Goal: Use online tool/utility: Use online tool/utility

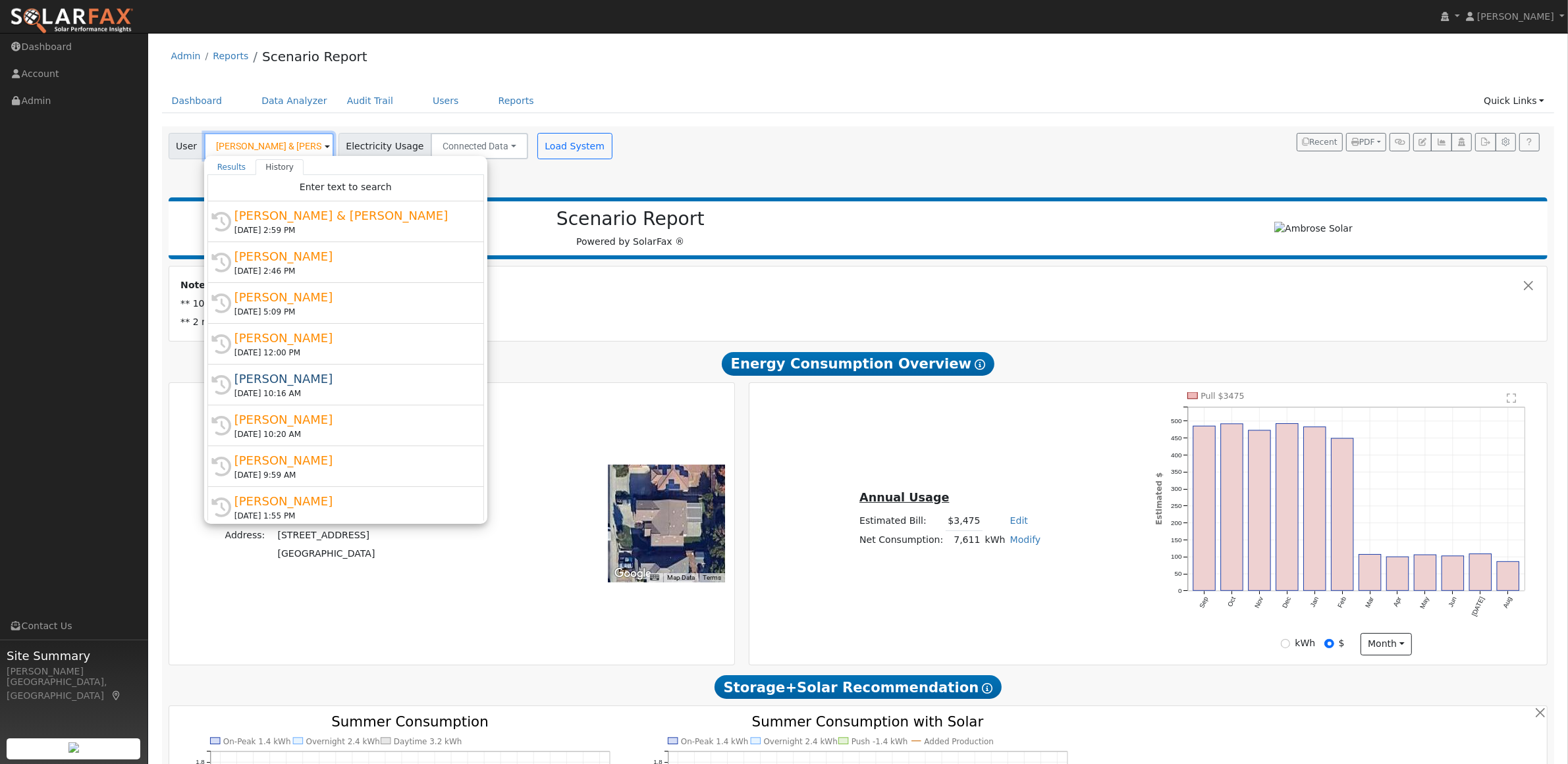
click at [288, 149] on input "[PERSON_NAME] & [PERSON_NAME]" at bounding box center [269, 146] width 130 height 27
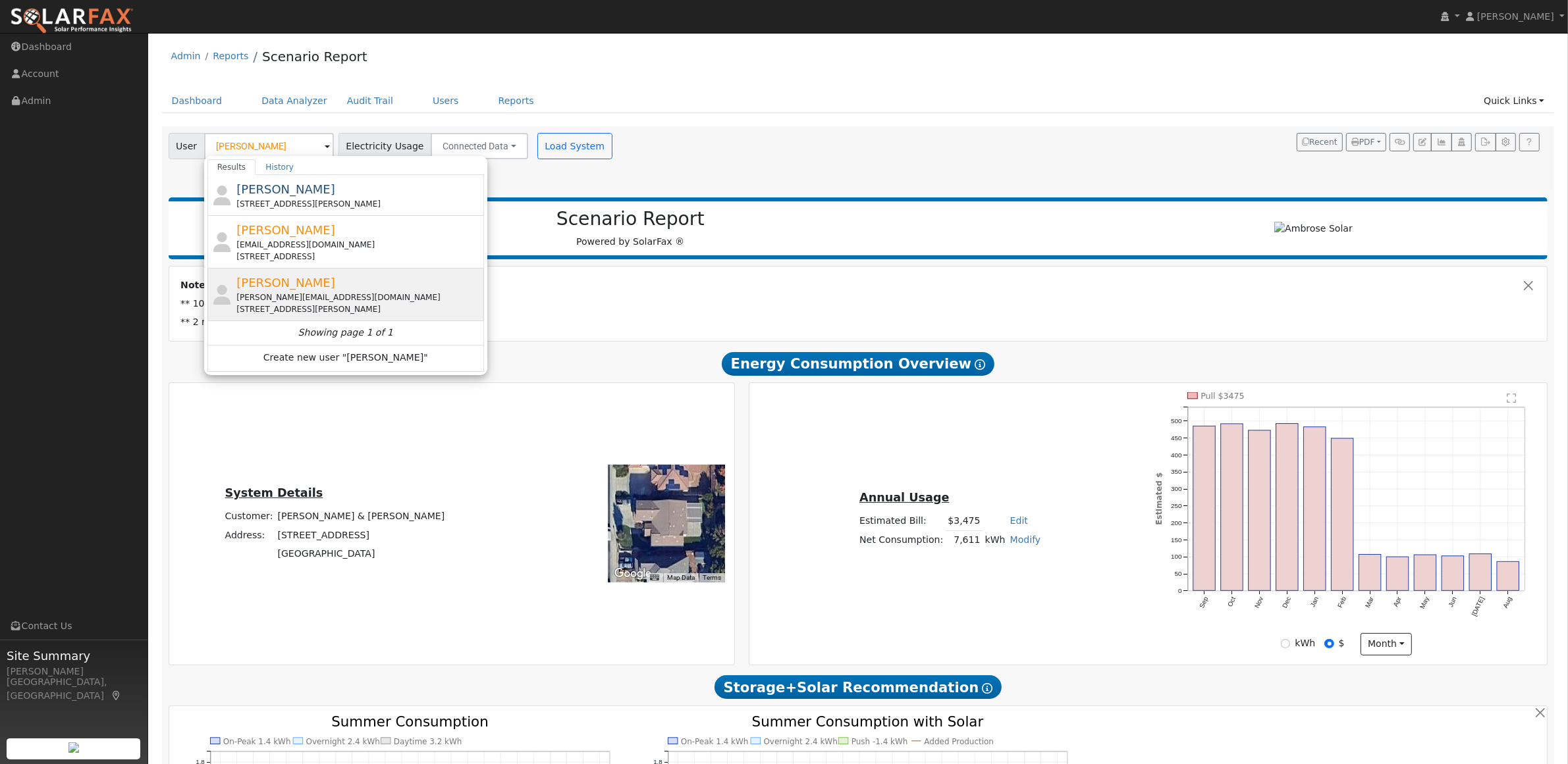
click at [284, 293] on div "[PERSON_NAME][EMAIL_ADDRESS][DOMAIN_NAME]" at bounding box center [359, 298] width 245 height 12
type input "[PERSON_NAME]"
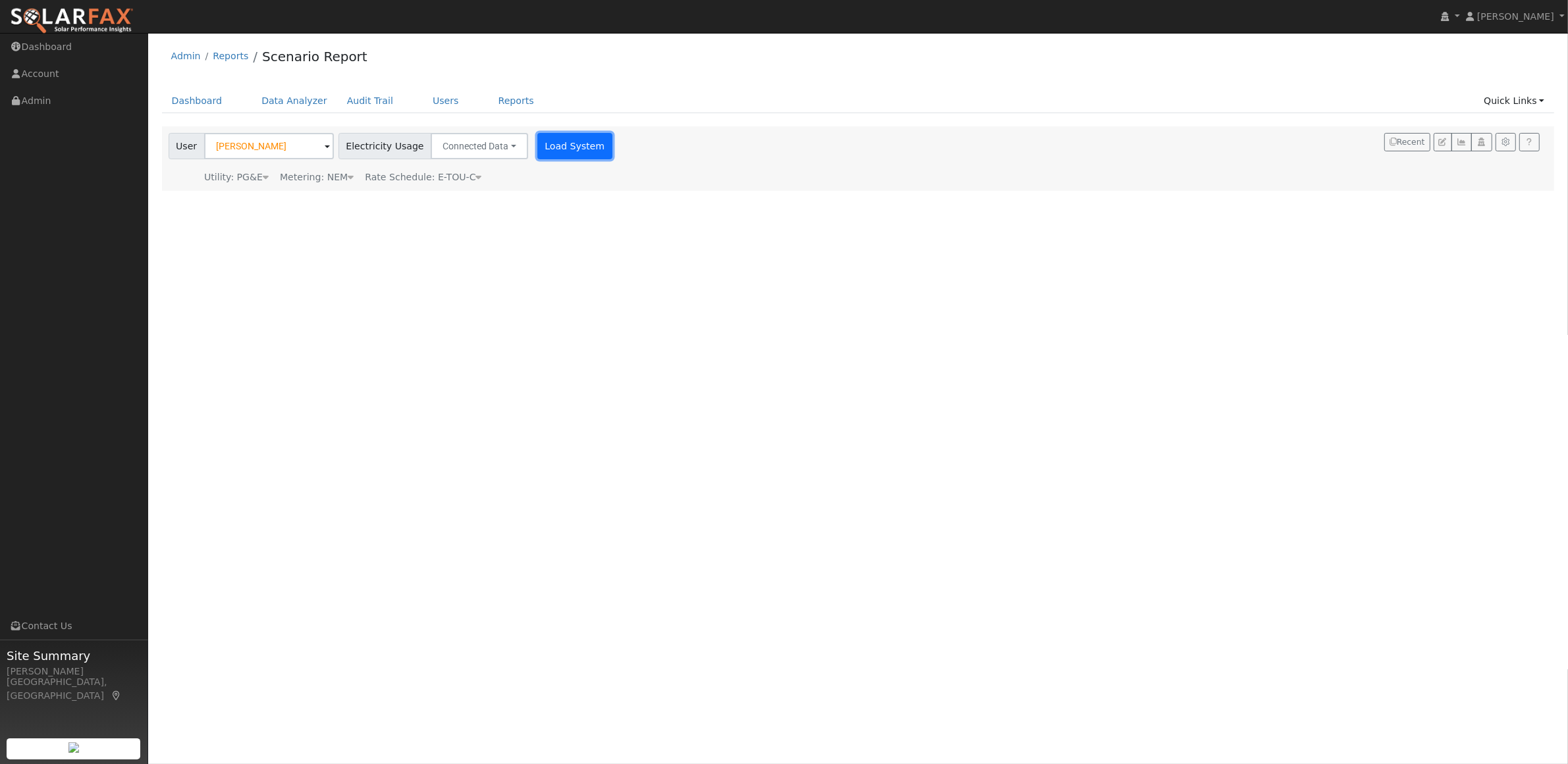
click at [561, 153] on button "Load System" at bounding box center [575, 146] width 75 height 27
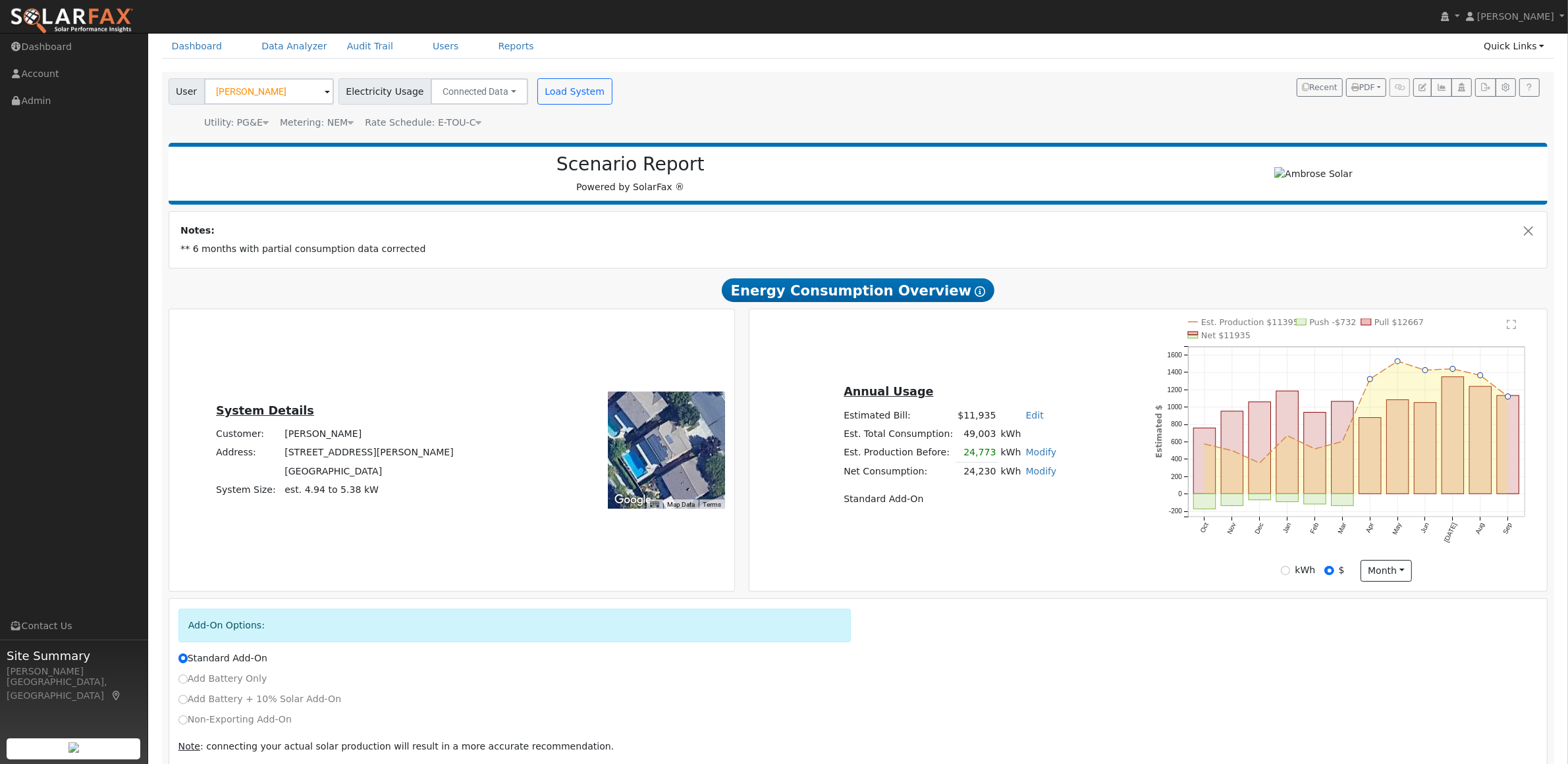
scroll to position [112, 0]
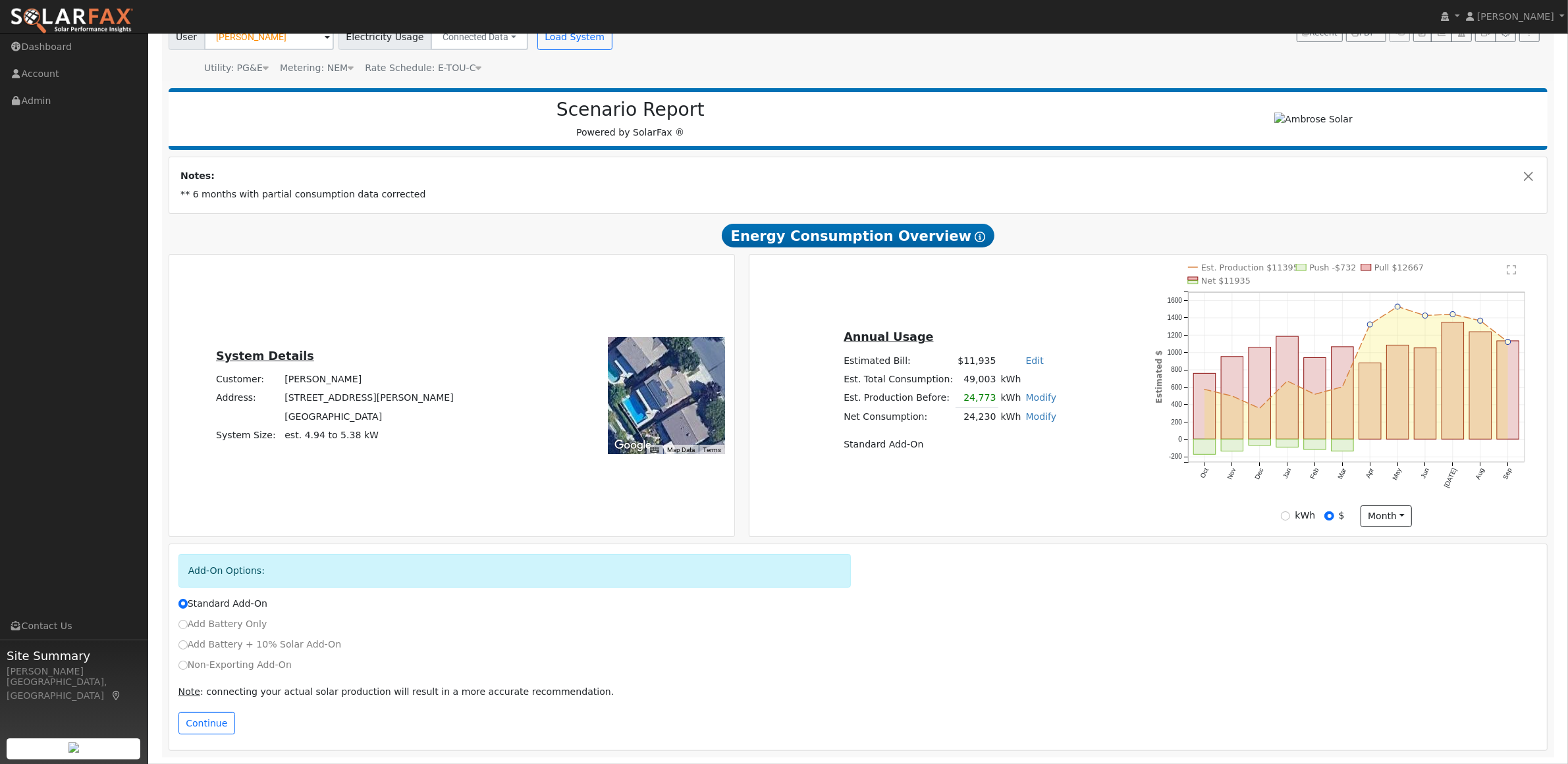
click at [182, 669] on label "Non-Exporting Add-On" at bounding box center [235, 665] width 113 height 14
click at [182, 669] on input "Non-Exporting Add-On" at bounding box center [183, 665] width 9 height 9
radio input "true"
radio input "false"
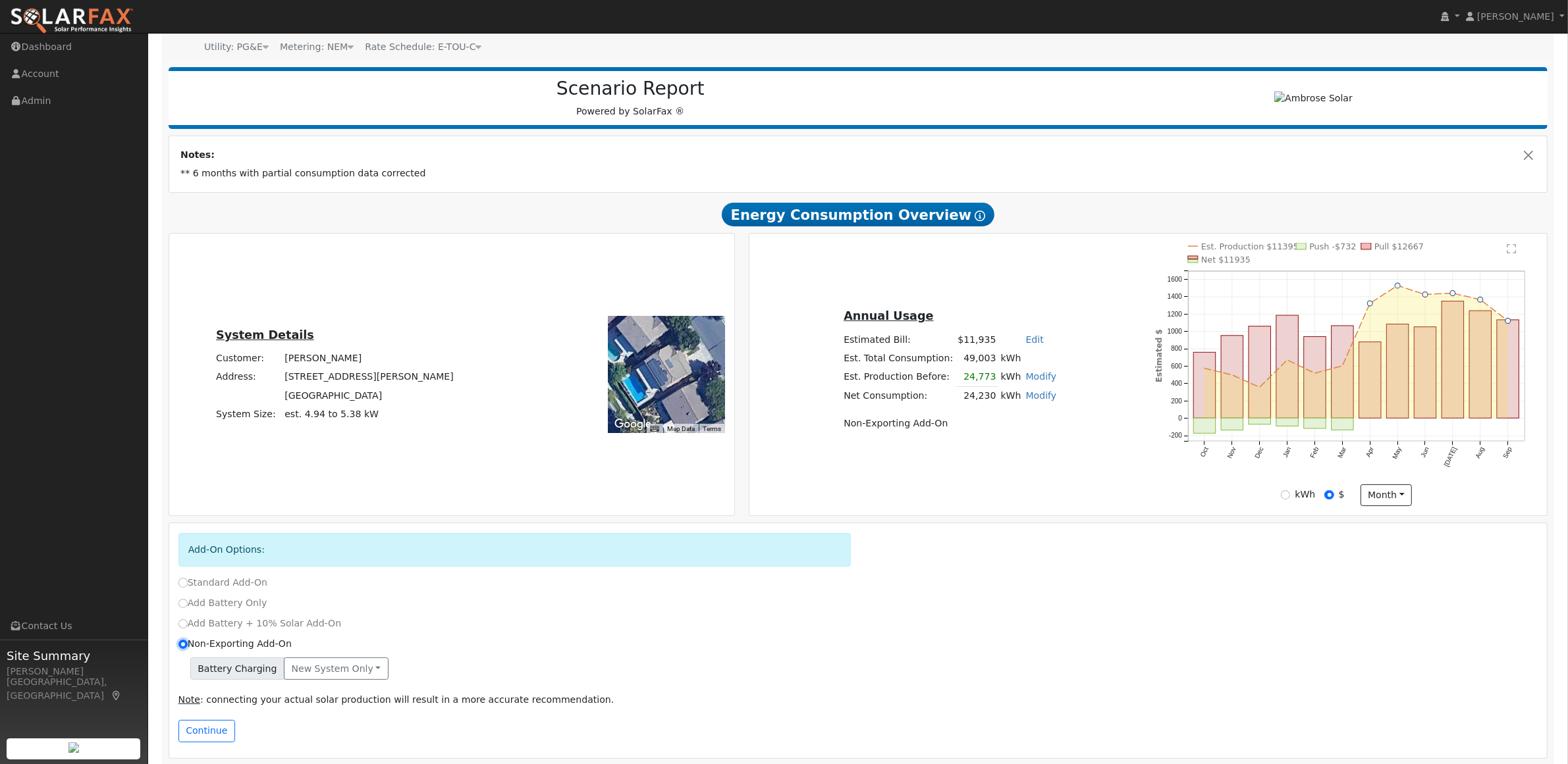
scroll to position [140, 0]
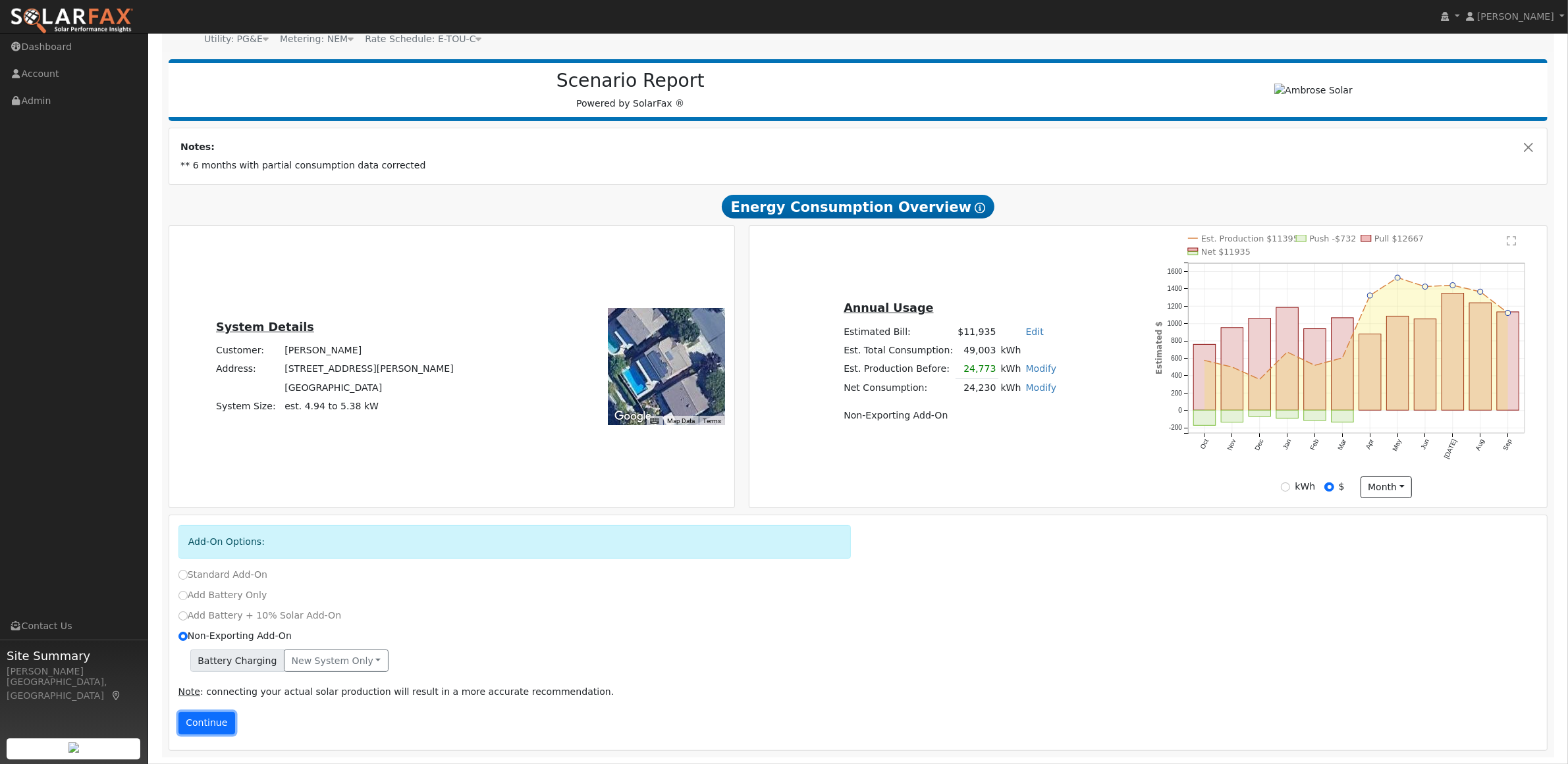
click at [215, 726] on button "Continue" at bounding box center [207, 723] width 57 height 22
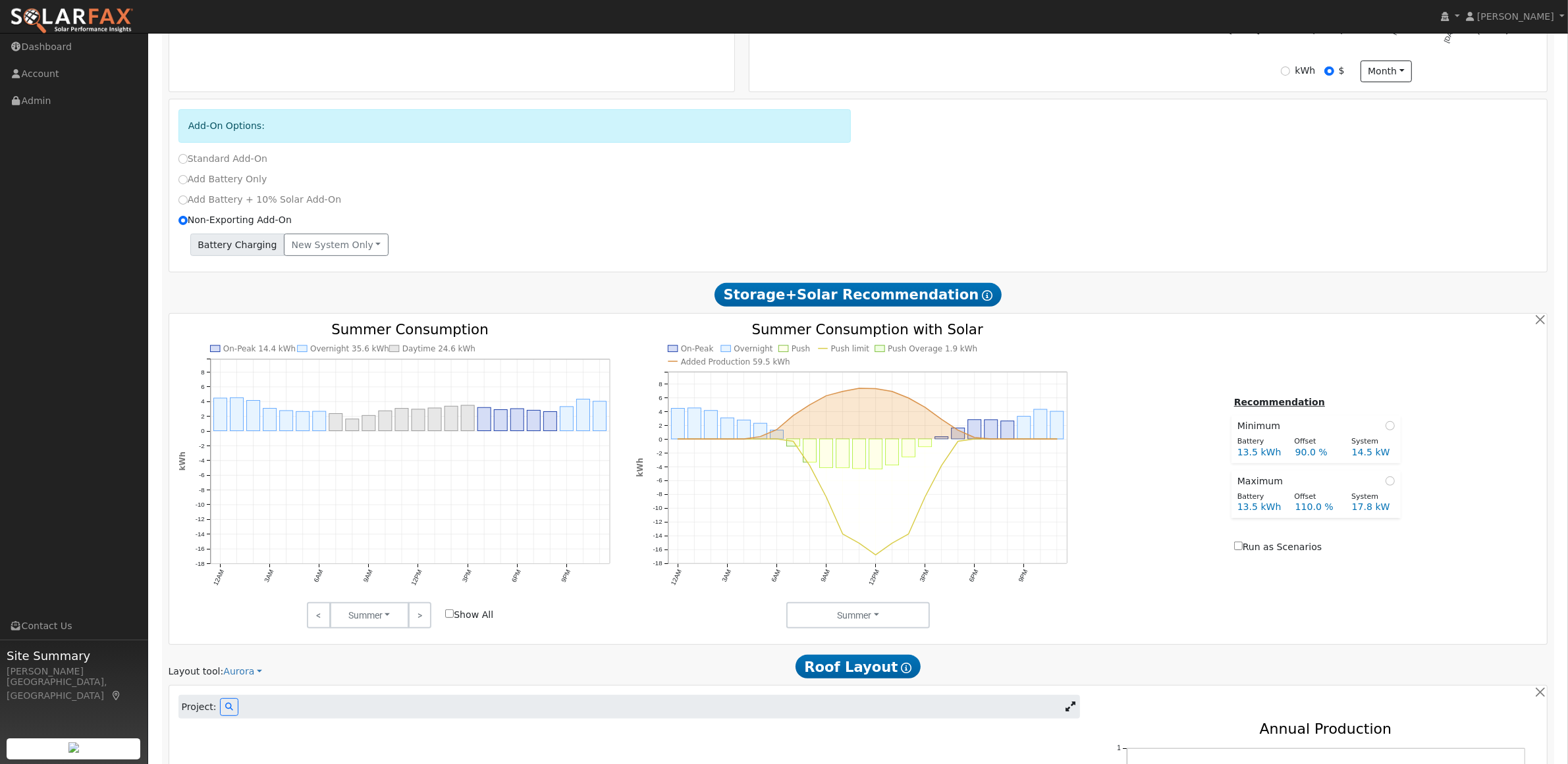
scroll to position [558, 0]
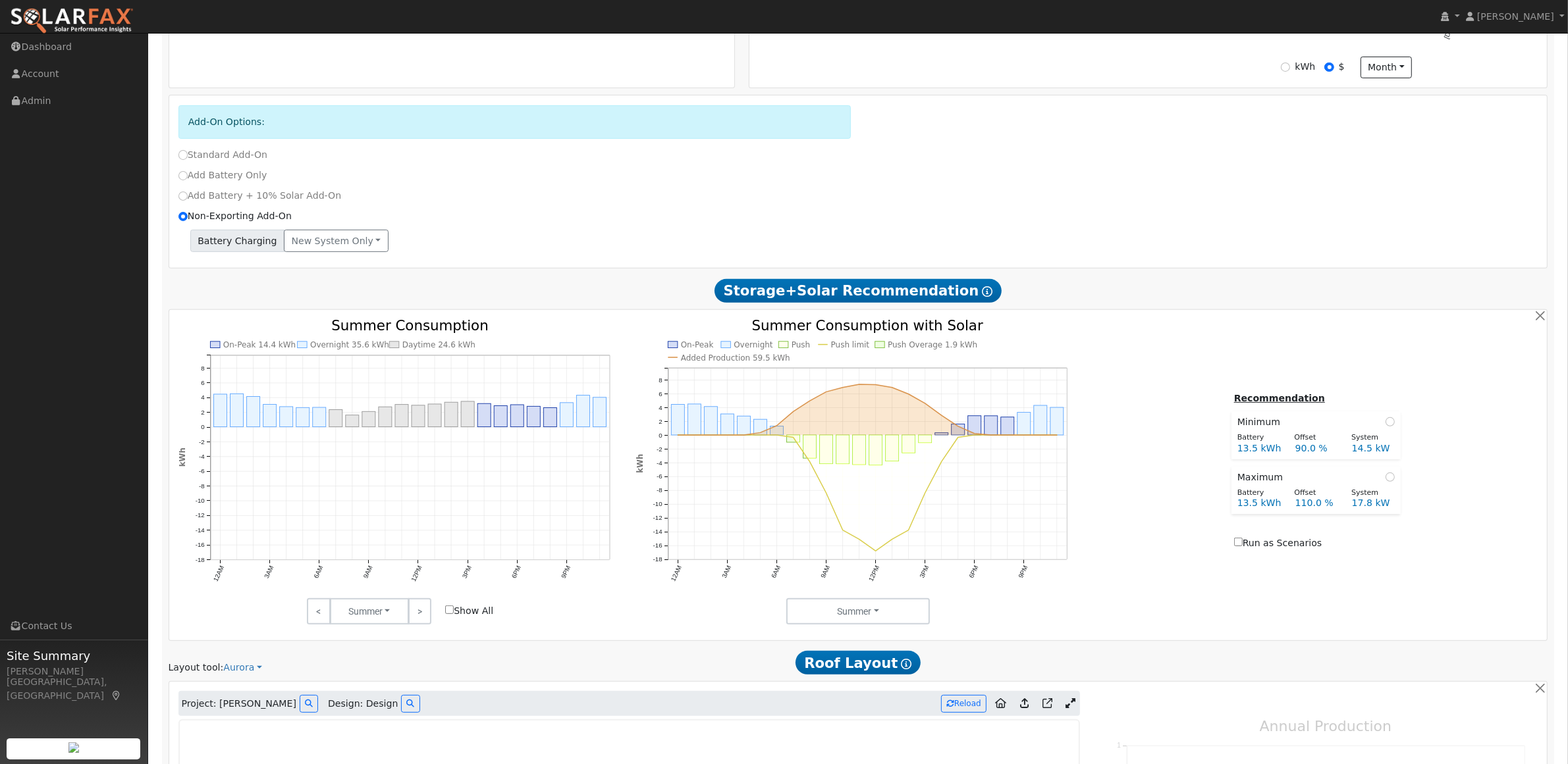
type input "10844"
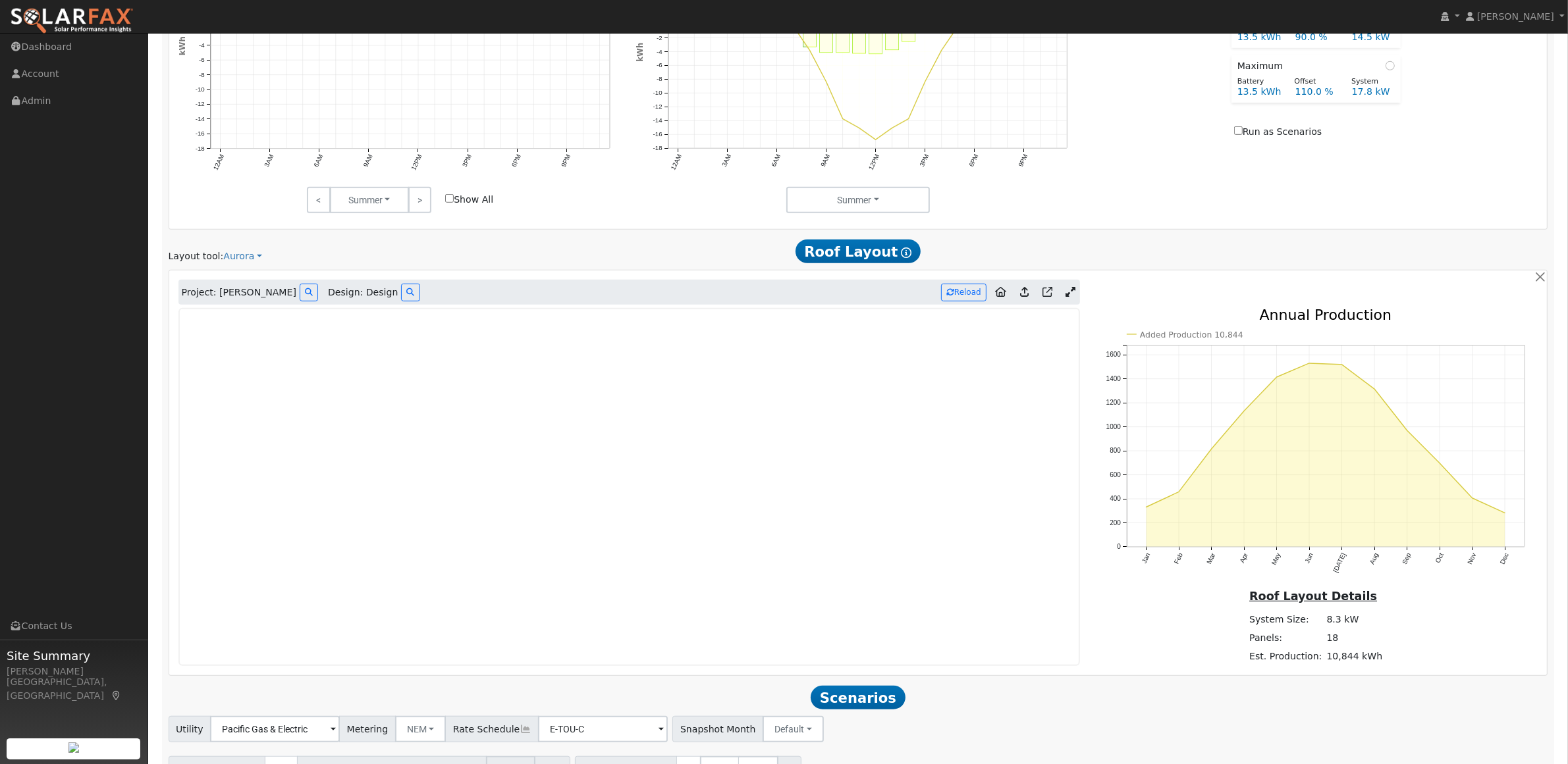
scroll to position [1047, 0]
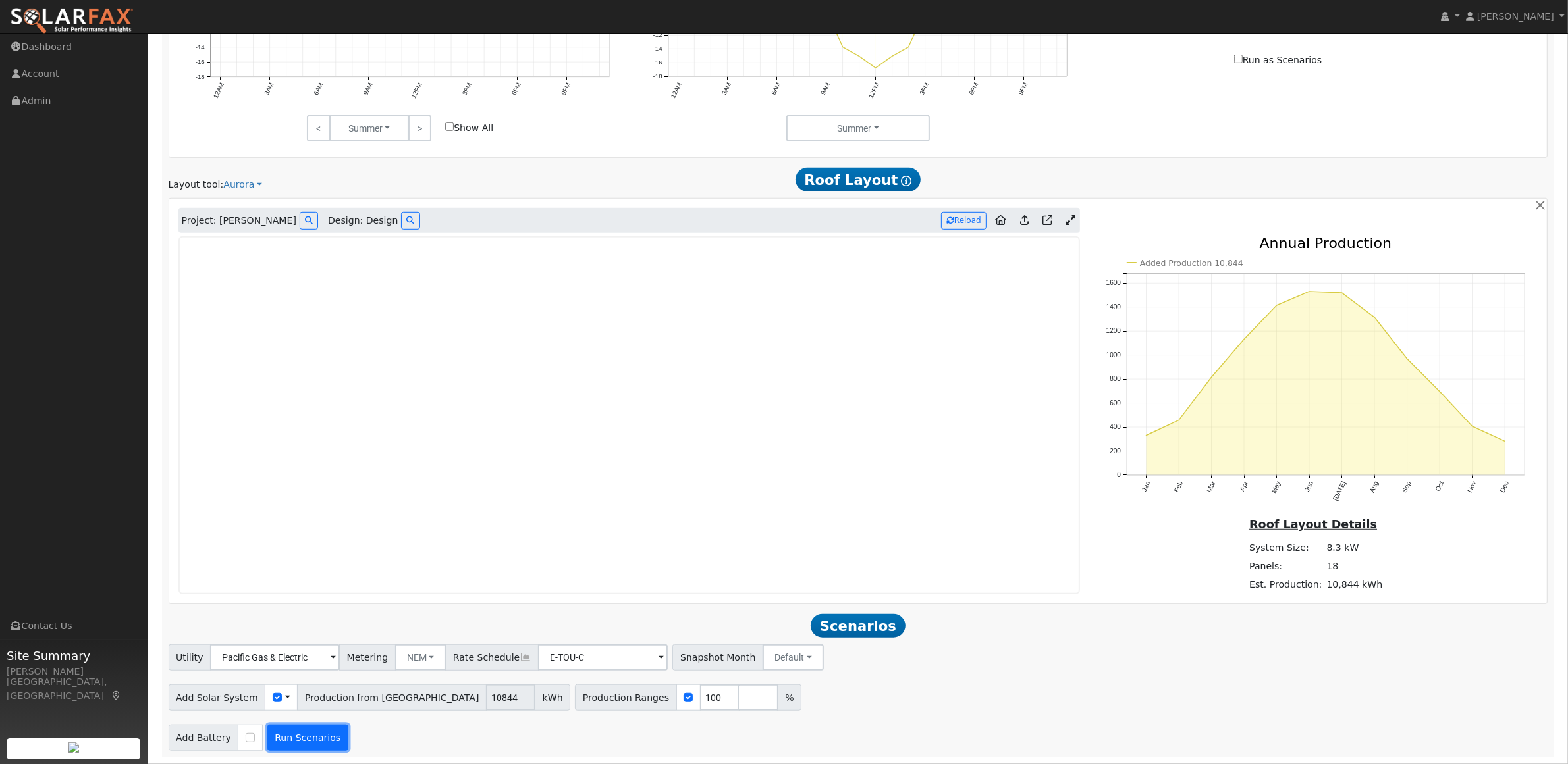
click at [283, 739] on button "Run Scenarios" at bounding box center [307, 738] width 81 height 27
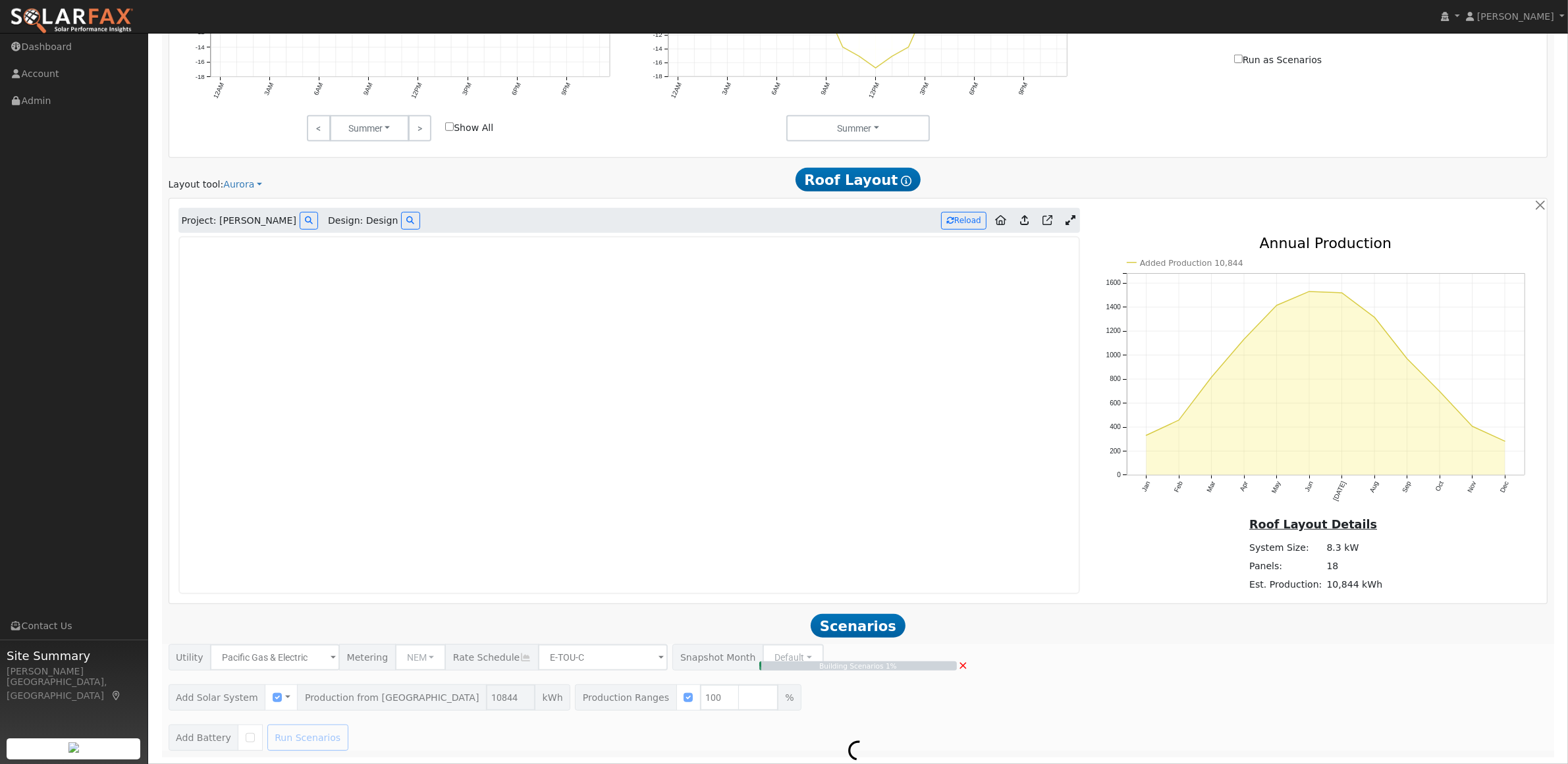
type input "$25,303"
type input "$7,591"
type input "7.2"
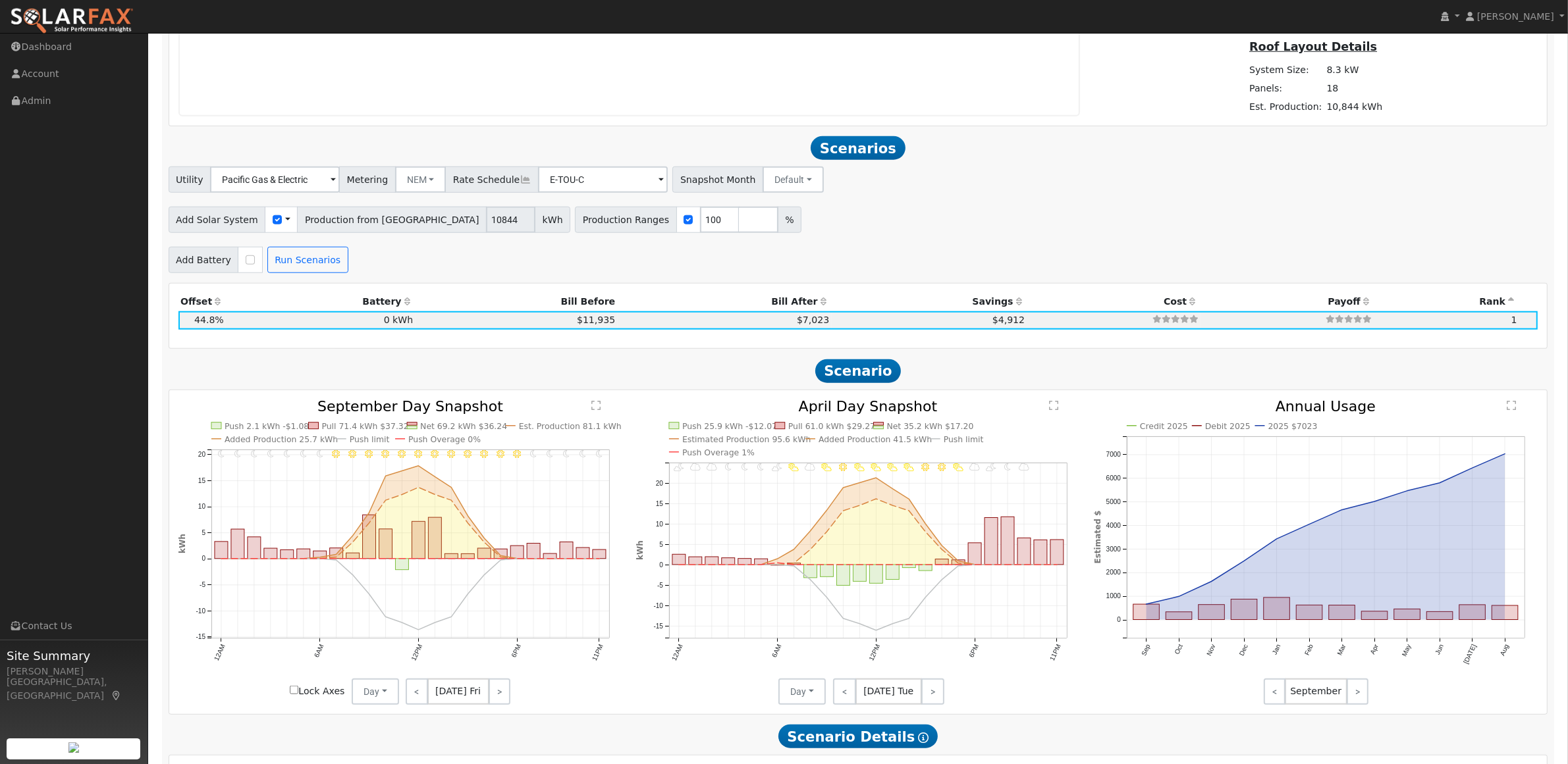
scroll to position [1621, 0]
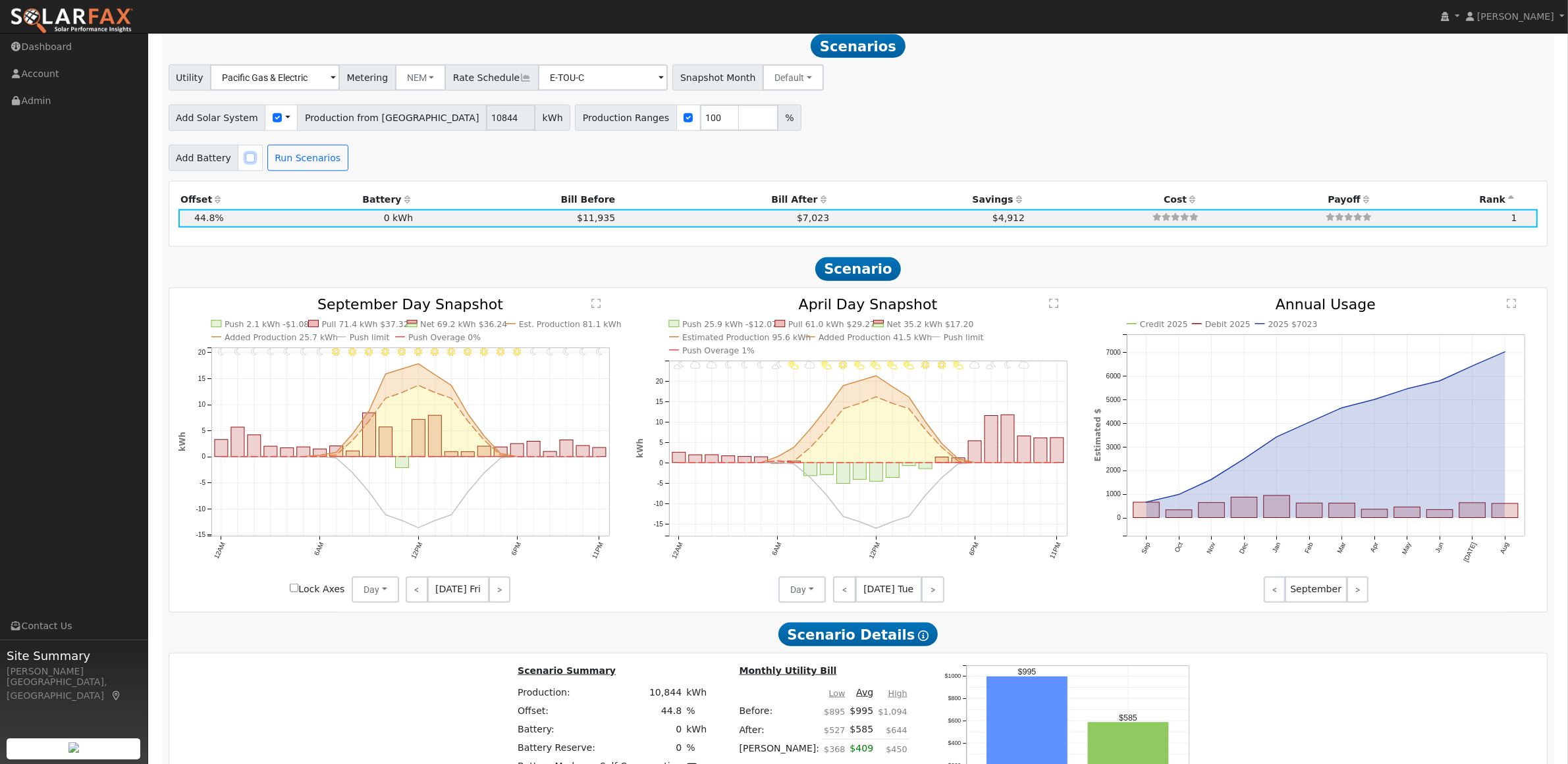
click at [245, 163] on input "checkbox" at bounding box center [250, 157] width 9 height 9
checkbox input "true"
click at [686, 165] on input "27" at bounding box center [705, 158] width 40 height 27
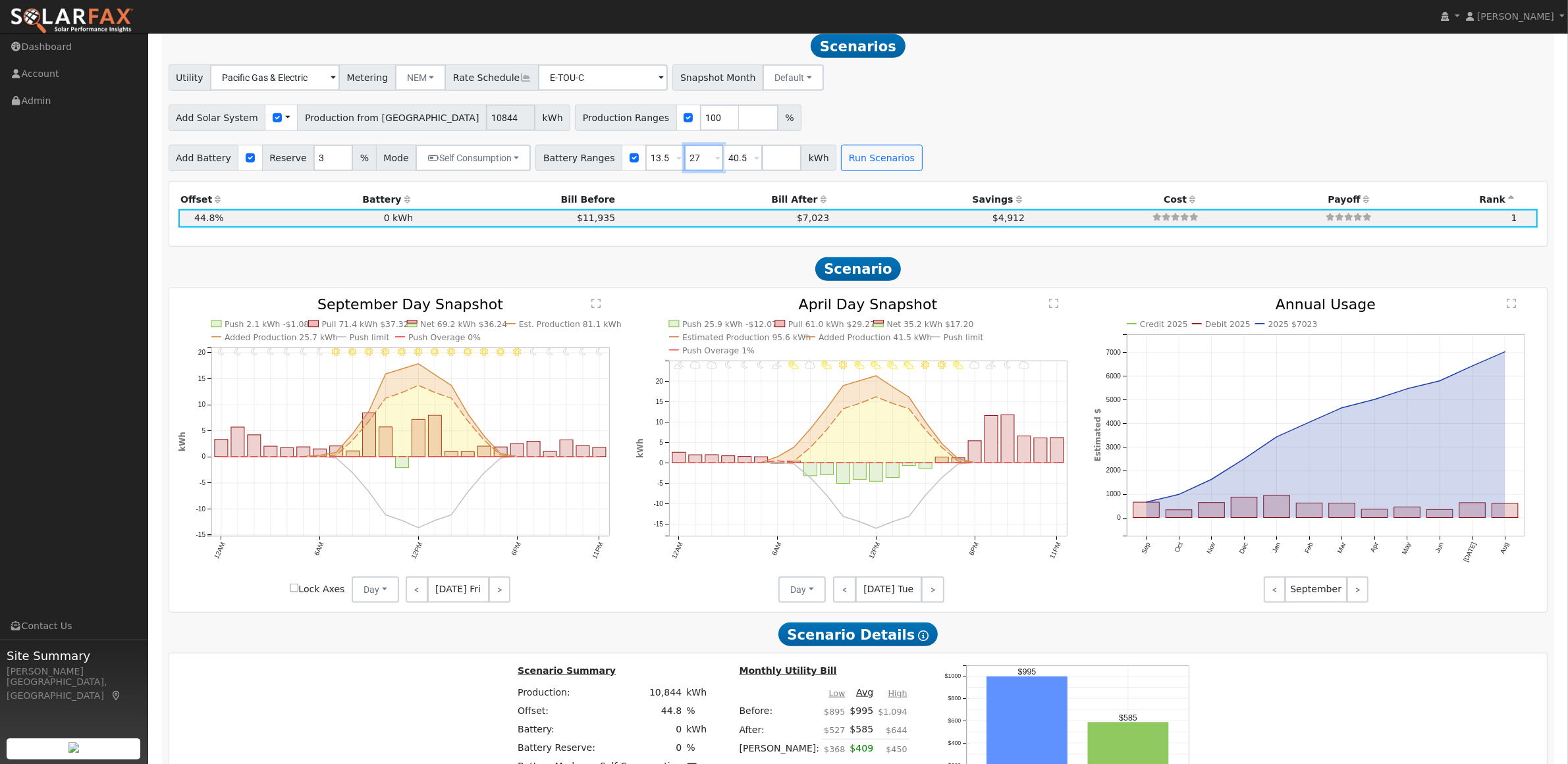
click at [686, 165] on input "27" at bounding box center [705, 158] width 40 height 27
type input "23.4"
click at [841, 166] on button "Run Scenarios" at bounding box center [881, 158] width 81 height 27
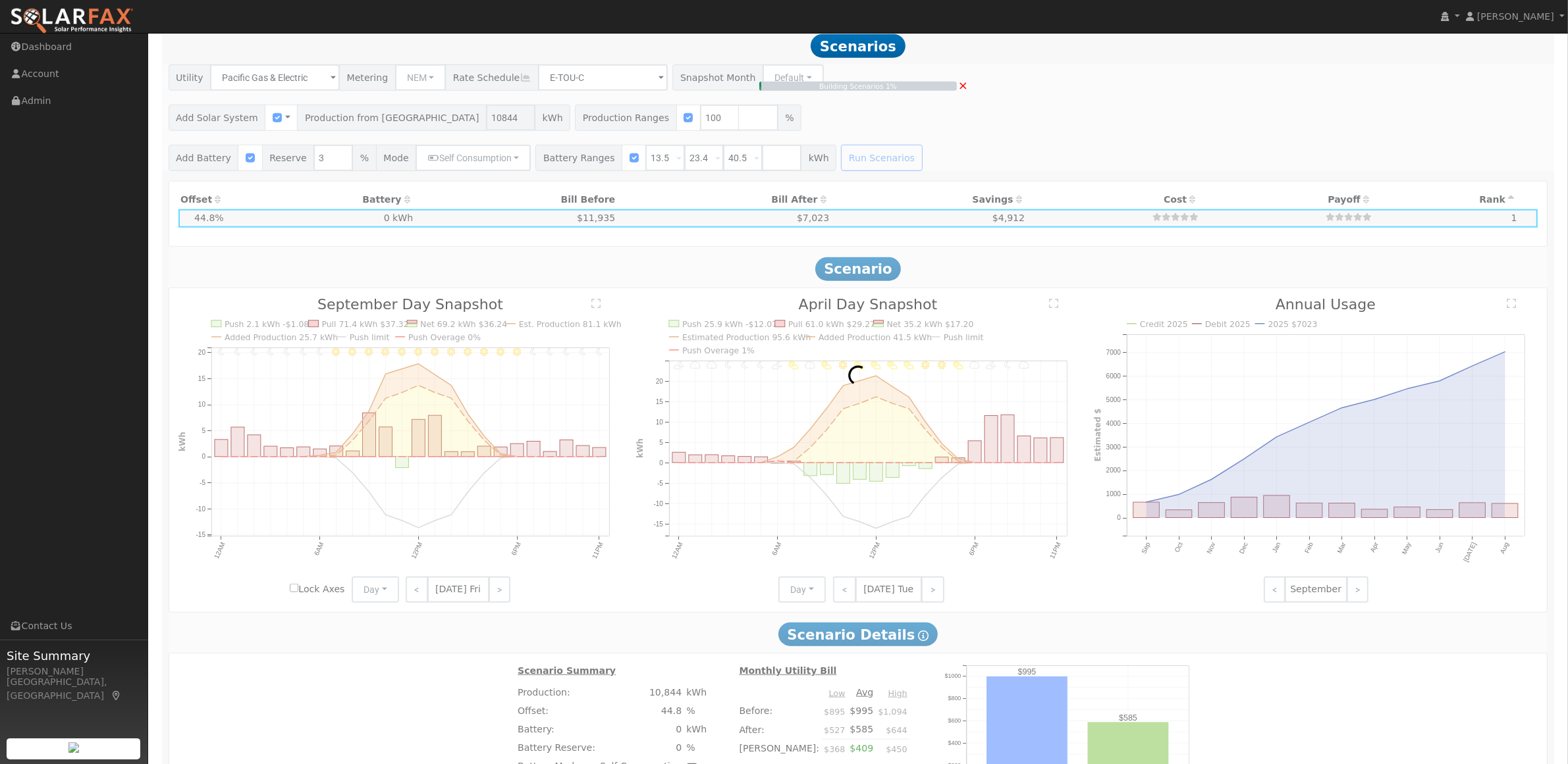
type input "$16,015"
